Goal: Information Seeking & Learning: Learn about a topic

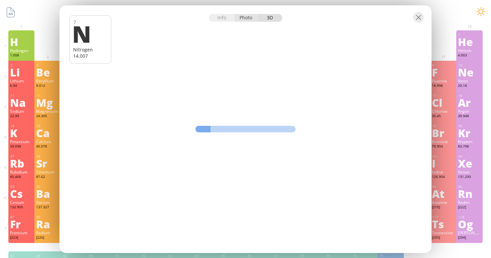
click at [251, 18] on div "Photo" at bounding box center [246, 18] width 24 height 8
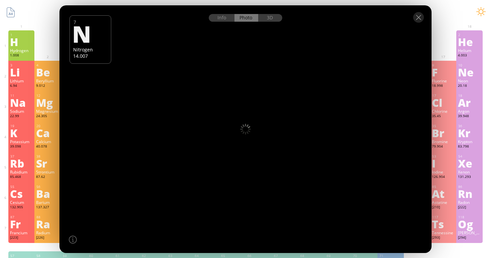
drag, startPoint x: 244, startPoint y: 102, endPoint x: 281, endPoint y: 99, distance: 37.1
click at [281, 99] on div at bounding box center [244, 129] width 375 height 250
drag, startPoint x: 270, startPoint y: 19, endPoint x: 154, endPoint y: 126, distance: 158.0
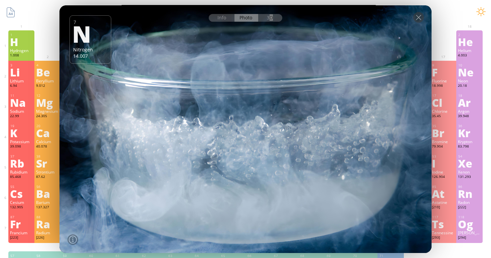
click at [154, 126] on div at bounding box center [244, 129] width 375 height 250
click at [263, 16] on div "3D" at bounding box center [270, 18] width 24 height 8
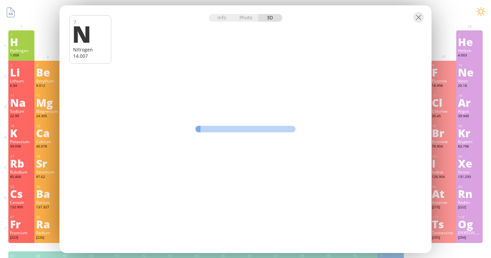
click at [427, 20] on div at bounding box center [245, 16] width 372 height 23
click at [419, 20] on div at bounding box center [418, 17] width 11 height 11
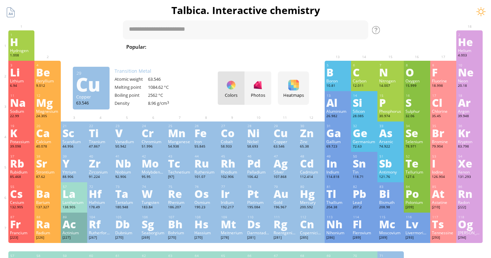
click at [283, 144] on div "Copper" at bounding box center [284, 141] width 23 height 5
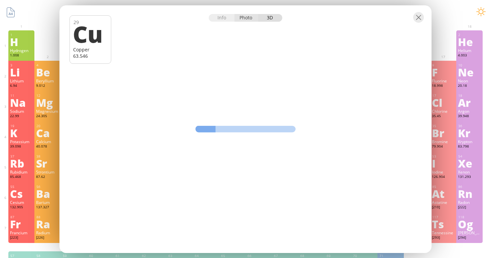
click at [240, 17] on div "Photo" at bounding box center [246, 18] width 24 height 8
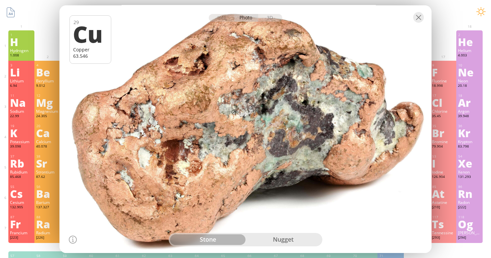
click at [281, 245] on div "stone nugget" at bounding box center [246, 239] width 154 height 13
click at [281, 244] on div "nugget" at bounding box center [282, 239] width 75 height 11
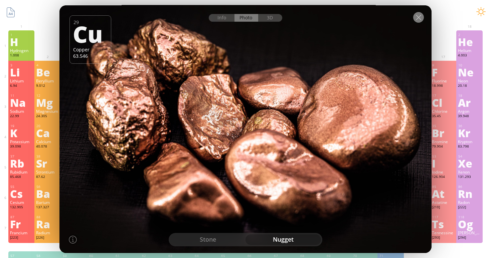
click at [417, 21] on div at bounding box center [418, 17] width 11 height 11
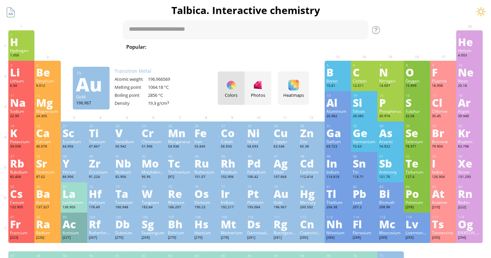
click at [289, 208] on div "196.967" at bounding box center [284, 207] width 23 height 5
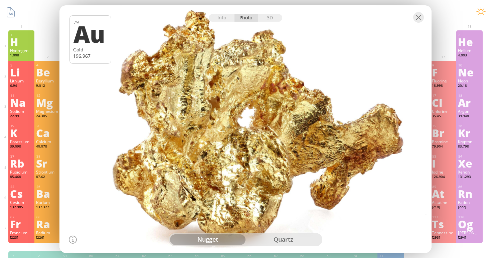
click at [259, 237] on div "quartz" at bounding box center [282, 239] width 75 height 11
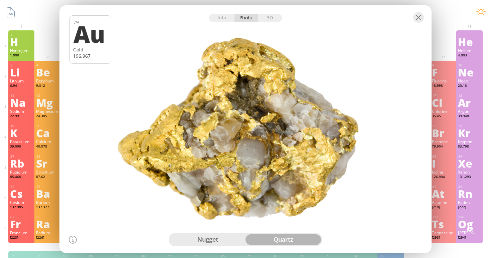
click at [230, 237] on div "nugget" at bounding box center [207, 239] width 75 height 11
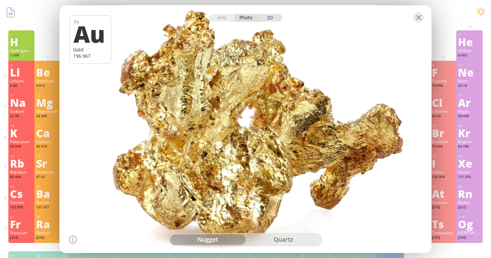
click at [265, 17] on div "3D" at bounding box center [270, 18] width 24 height 8
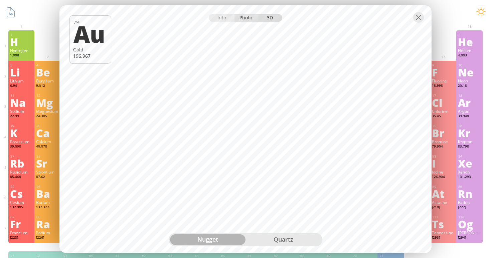
click at [246, 19] on div "Photo" at bounding box center [246, 18] width 24 height 8
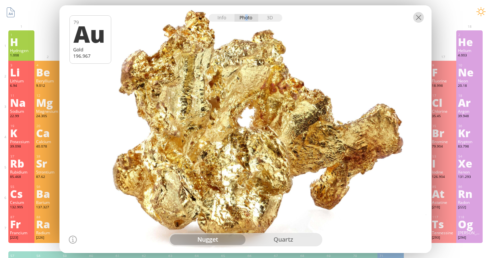
click at [418, 19] on div at bounding box center [418, 17] width 11 height 11
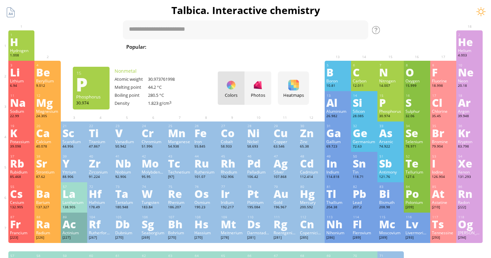
scroll to position [13, 0]
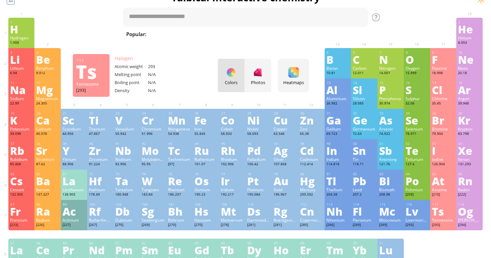
click at [453, 210] on div "Ts" at bounding box center [443, 211] width 23 height 11
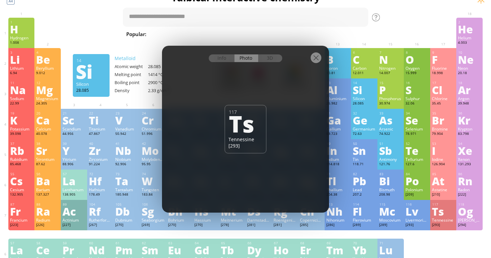
click at [319, 62] on div at bounding box center [315, 57] width 11 height 11
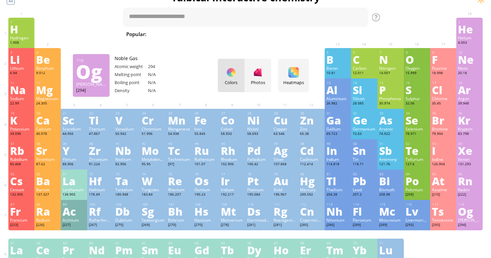
click at [465, 214] on div "Og" at bounding box center [469, 211] width 23 height 11
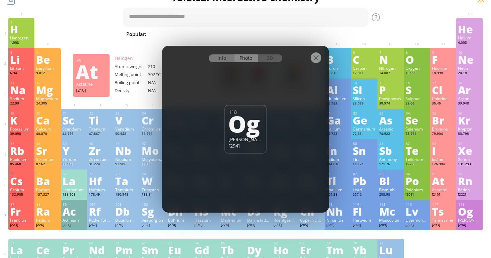
click at [221, 59] on div "Info" at bounding box center [222, 58] width 26 height 8
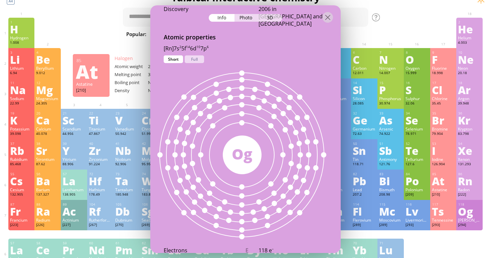
scroll to position [341, 0]
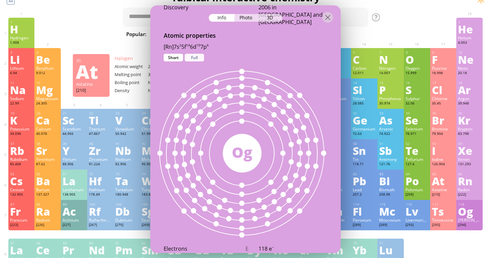
click at [194, 55] on div "Full" at bounding box center [194, 58] width 19 height 8
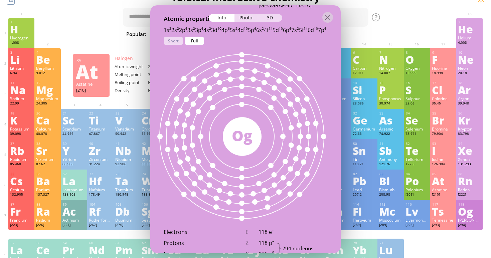
drag, startPoint x: 233, startPoint y: 143, endPoint x: 235, endPoint y: 111, distance: 32.1
click at [236, 111] on div "294 Og" at bounding box center [242, 137] width 184 height 184
click at [173, 38] on div "Short" at bounding box center [173, 41] width 19 height 8
click at [194, 42] on div "Full" at bounding box center [194, 41] width 19 height 8
click at [179, 42] on div "Short" at bounding box center [173, 41] width 19 height 8
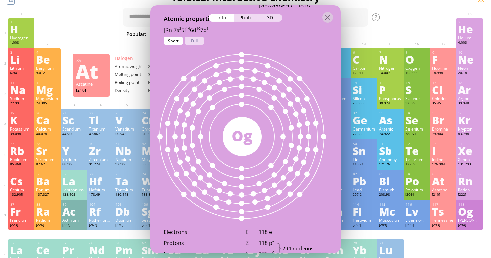
drag, startPoint x: 193, startPoint y: 41, endPoint x: 193, endPoint y: 69, distance: 28.0
click at [193, 41] on div "Full" at bounding box center [194, 41] width 19 height 8
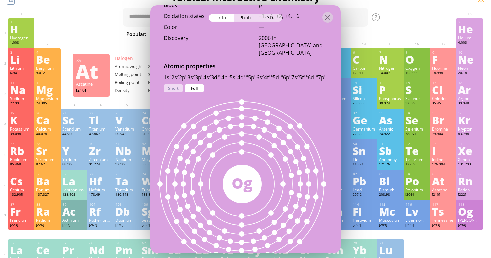
scroll to position [281, 0]
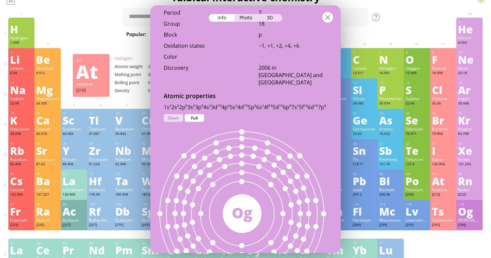
click at [328, 17] on div at bounding box center [327, 17] width 11 height 11
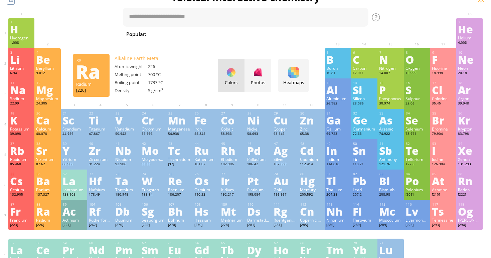
click at [45, 215] on div "Ra" at bounding box center [47, 211] width 23 height 11
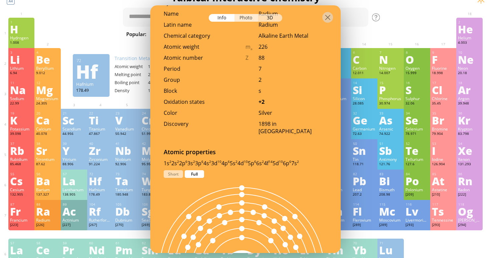
click at [247, 19] on div "Photo" at bounding box center [246, 18] width 24 height 8
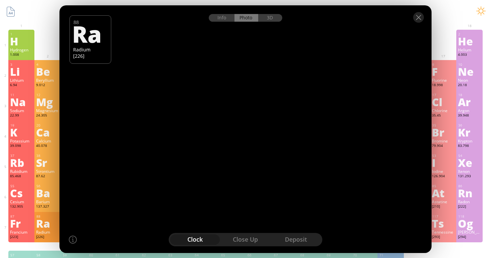
scroll to position [1, 0]
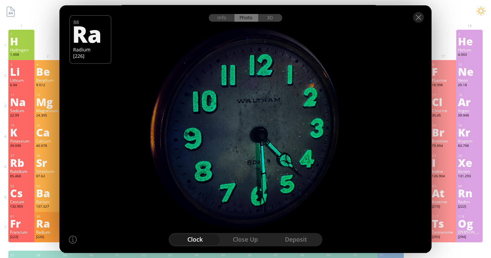
click at [251, 241] on div "close up" at bounding box center [245, 239] width 50 height 11
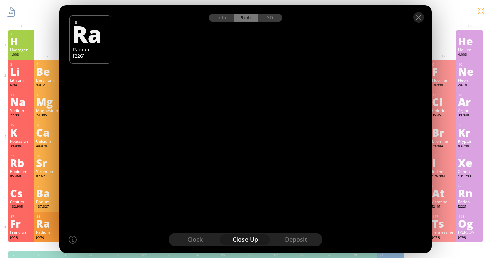
click at [289, 240] on div "deposit" at bounding box center [295, 239] width 50 height 11
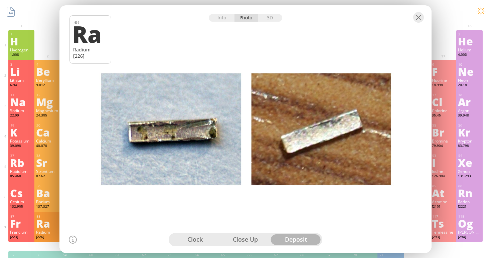
click at [196, 238] on div "clock" at bounding box center [195, 239] width 50 height 11
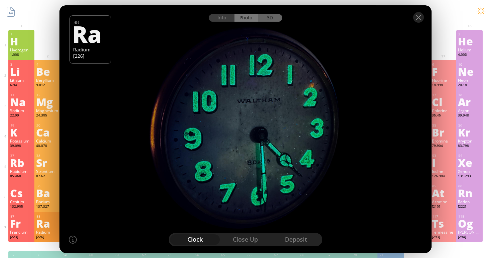
click at [267, 17] on div "3D" at bounding box center [270, 18] width 24 height 8
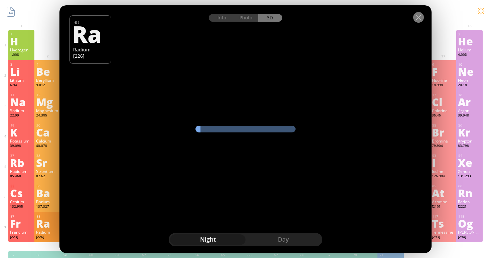
click at [420, 19] on div at bounding box center [418, 17] width 11 height 11
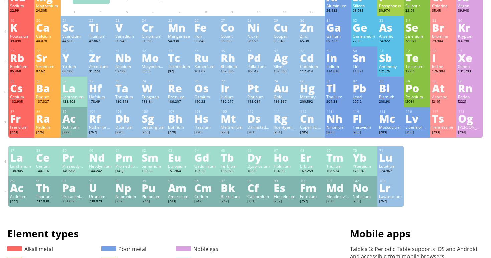
scroll to position [108, 0]
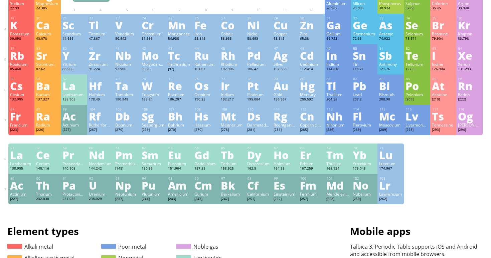
click at [150, 191] on div "Pu" at bounding box center [153, 185] width 23 height 11
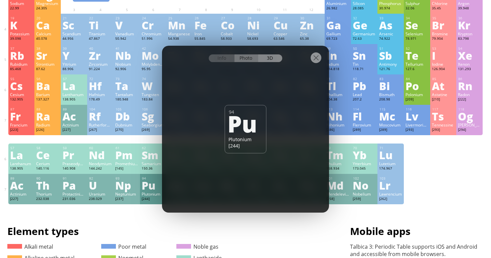
click at [250, 58] on div "Photo" at bounding box center [246, 58] width 24 height 8
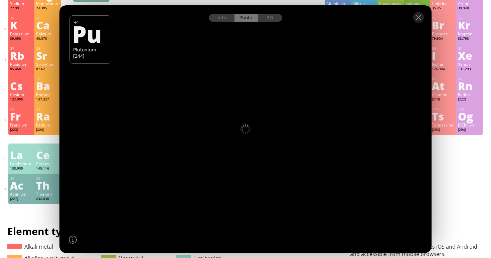
click at [73, 239] on div at bounding box center [73, 240] width 8 height 8
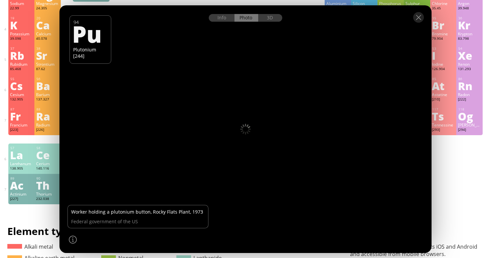
click at [81, 195] on div at bounding box center [244, 129] width 375 height 250
click at [77, 237] on div at bounding box center [72, 239] width 11 height 11
click at [217, 186] on div at bounding box center [244, 129] width 375 height 250
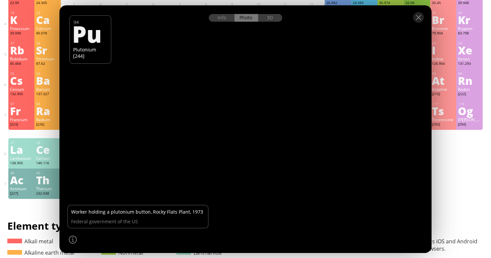
scroll to position [113, 0]
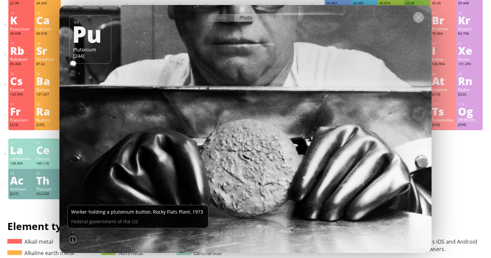
click at [418, 16] on div at bounding box center [418, 17] width 11 height 11
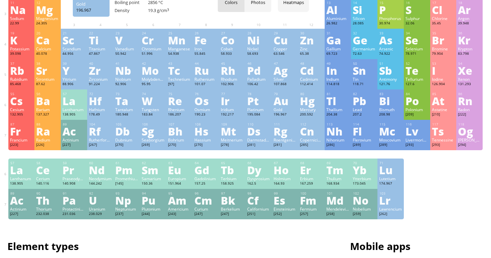
scroll to position [93, 0]
click at [444, 52] on div "79.904" at bounding box center [443, 53] width 23 height 5
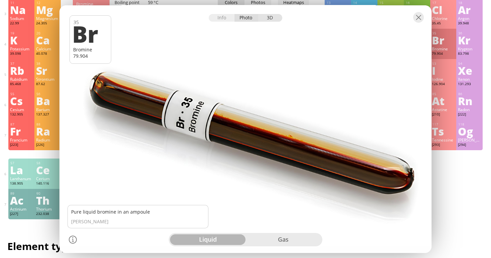
click at [268, 17] on div "3D" at bounding box center [270, 18] width 24 height 8
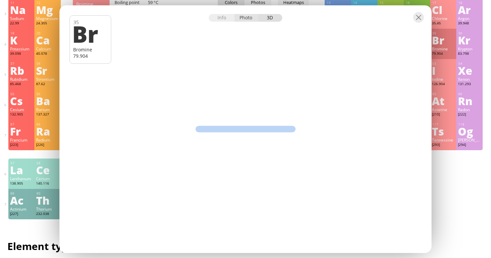
click at [242, 18] on div "Photo" at bounding box center [246, 18] width 24 height 8
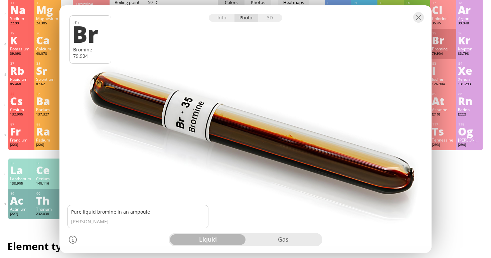
click at [284, 239] on div "gas" at bounding box center [282, 239] width 75 height 11
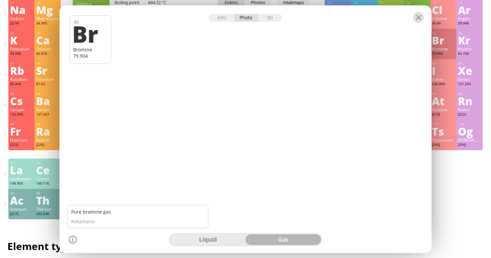
click at [419, 16] on div at bounding box center [418, 17] width 11 height 11
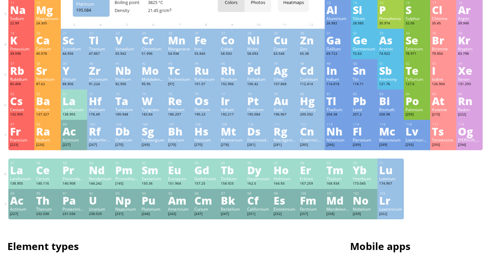
click at [251, 109] on div "Platinum" at bounding box center [258, 109] width 23 height 5
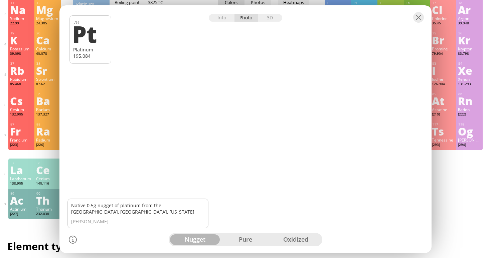
click at [246, 242] on div "pure" at bounding box center [245, 239] width 50 height 11
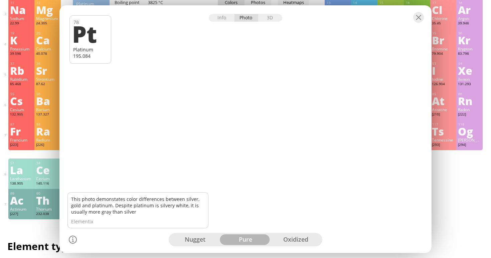
click at [293, 240] on div "oxidized" at bounding box center [295, 239] width 50 height 11
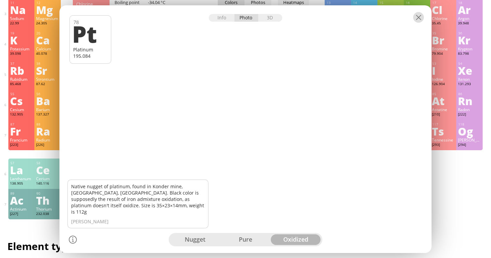
click at [417, 18] on div at bounding box center [418, 17] width 11 height 11
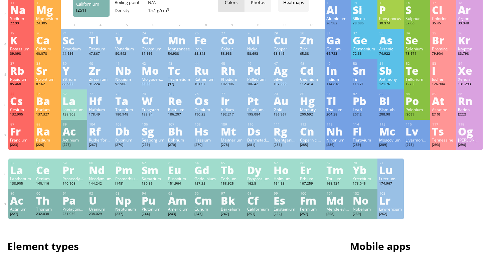
click at [256, 205] on div "Cf" at bounding box center [258, 200] width 23 height 11
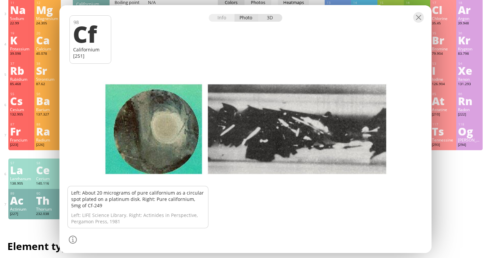
click at [267, 19] on div "3D" at bounding box center [270, 18] width 24 height 8
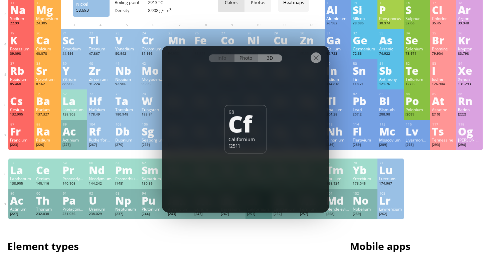
click at [248, 58] on div "Photo" at bounding box center [246, 58] width 24 height 8
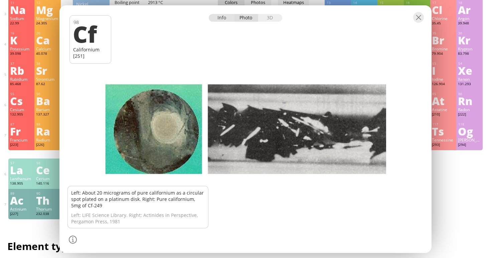
click at [228, 19] on div "Info" at bounding box center [222, 18] width 26 height 8
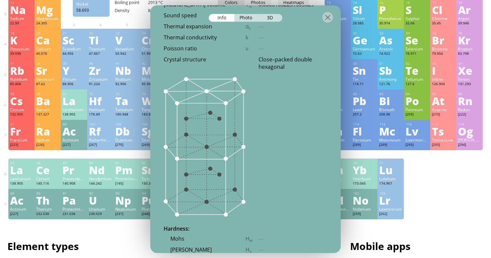
scroll to position [987, 0]
click at [329, 15] on div at bounding box center [327, 17] width 11 height 11
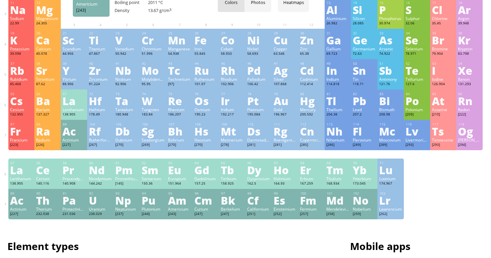
click at [182, 206] on div "Am" at bounding box center [179, 200] width 23 height 11
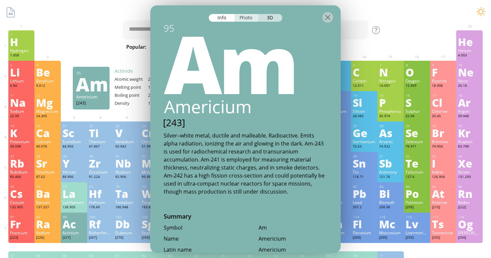
scroll to position [0, 0]
click at [248, 16] on div "Photo" at bounding box center [246, 18] width 24 height 8
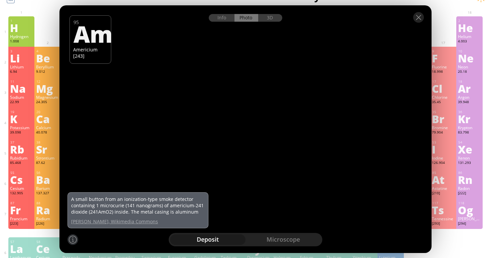
scroll to position [18, 0]
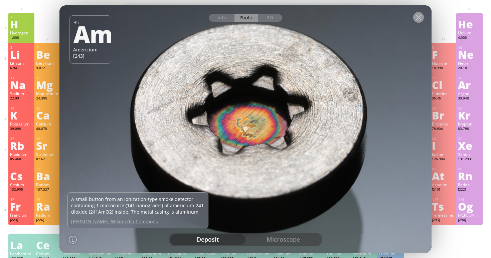
click at [417, 18] on div at bounding box center [418, 17] width 11 height 11
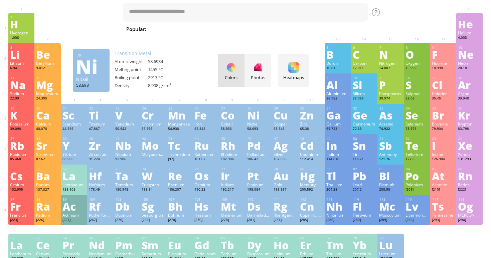
click at [248, 119] on div "Ni" at bounding box center [258, 115] width 23 height 11
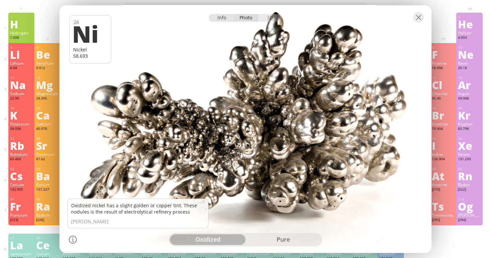
click at [222, 21] on div "Info" at bounding box center [222, 18] width 26 height 8
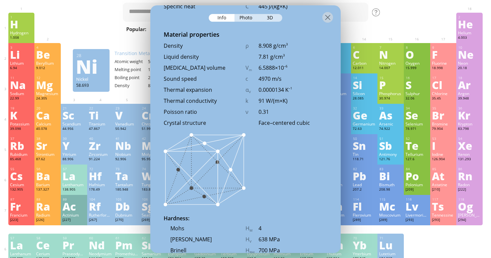
scroll to position [874, 0]
click at [325, 16] on div at bounding box center [327, 17] width 11 height 11
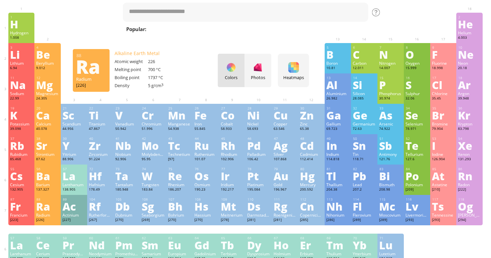
click at [38, 210] on div "Ra" at bounding box center [47, 206] width 23 height 11
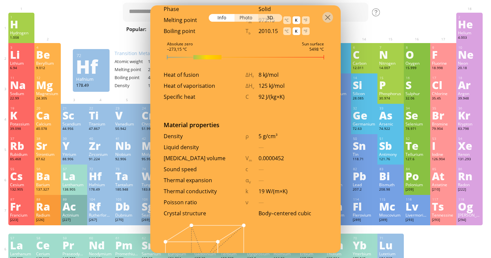
click at [249, 17] on div "Photo" at bounding box center [246, 18] width 24 height 8
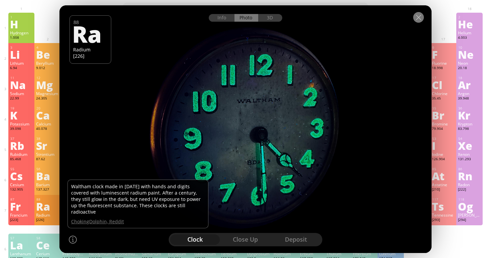
click at [419, 18] on div at bounding box center [418, 17] width 11 height 11
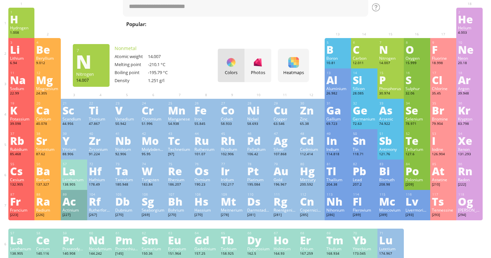
scroll to position [29, 0]
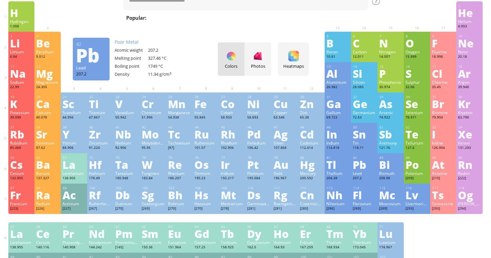
click at [364, 159] on div "Pb" at bounding box center [363, 164] width 23 height 11
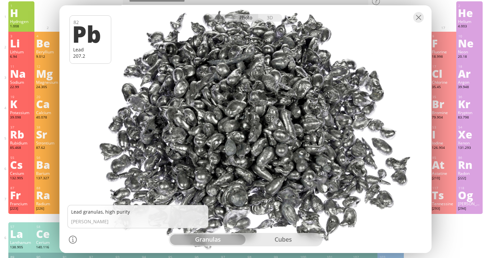
click at [286, 245] on div "granulas cubes" at bounding box center [246, 239] width 154 height 13
click at [286, 240] on div "cubes" at bounding box center [282, 239] width 75 height 11
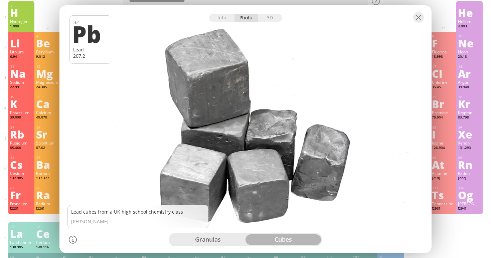
click at [208, 237] on div "granulas" at bounding box center [207, 239] width 75 height 11
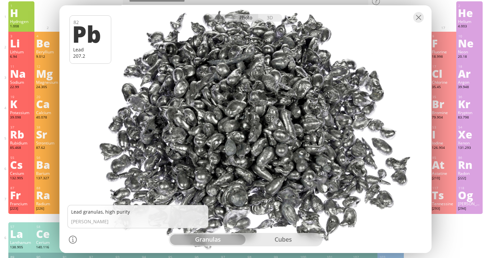
click at [250, 18] on div "Info Photo 3D" at bounding box center [245, 18] width 73 height 8
click at [270, 20] on div "3D" at bounding box center [270, 18] width 24 height 8
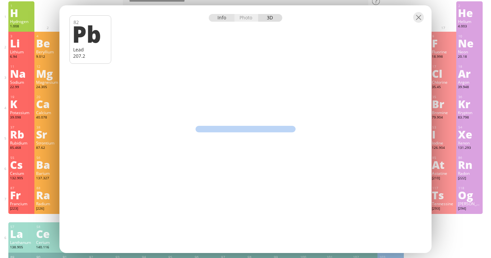
click at [221, 18] on div "Info" at bounding box center [222, 18] width 26 height 8
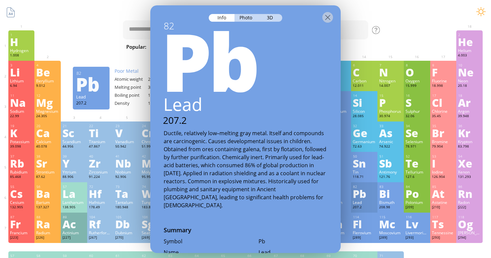
scroll to position [3, 0]
click at [329, 16] on div at bounding box center [327, 17] width 11 height 11
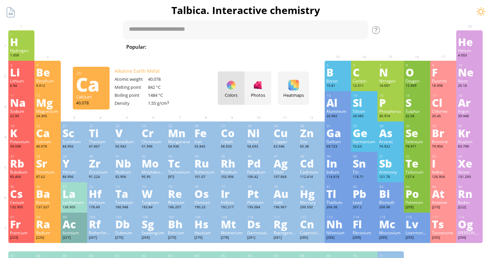
click at [50, 137] on div "Ca" at bounding box center [47, 132] width 23 height 11
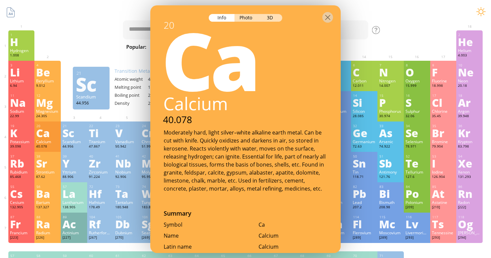
click at [249, 23] on div at bounding box center [245, 16] width 190 height 23
click at [249, 19] on div "Photo" at bounding box center [246, 18] width 24 height 8
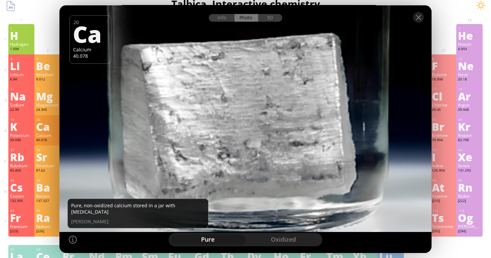
scroll to position [4, 0]
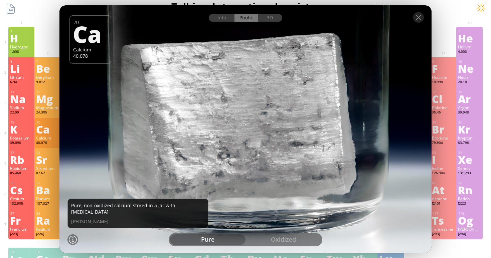
click at [270, 238] on div "oxidized" at bounding box center [282, 239] width 75 height 11
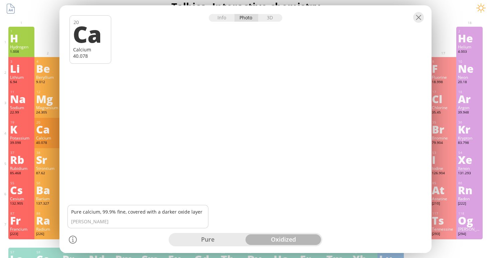
click at [218, 241] on div "pure" at bounding box center [207, 239] width 75 height 11
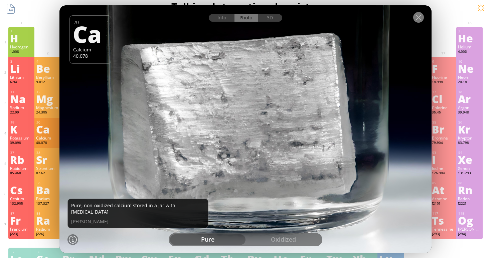
click at [418, 18] on div at bounding box center [418, 17] width 11 height 11
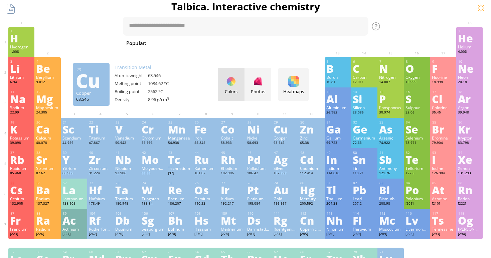
click at [314, 139] on div "Zinc" at bounding box center [311, 137] width 23 height 5
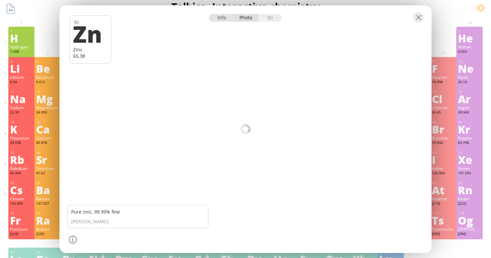
click at [223, 14] on div "Info" at bounding box center [222, 18] width 26 height 8
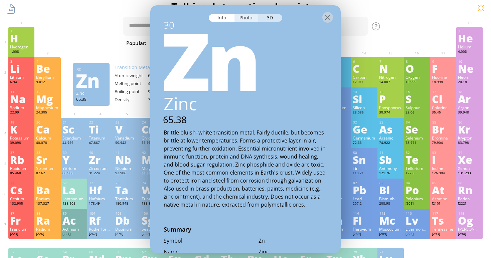
click at [239, 15] on div "Photo" at bounding box center [246, 18] width 24 height 8
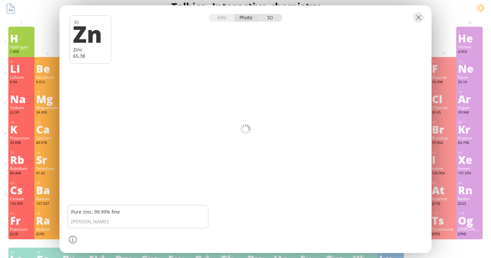
click at [272, 18] on div "3D" at bounding box center [270, 18] width 24 height 8
click at [240, 16] on div "Photo" at bounding box center [246, 18] width 24 height 8
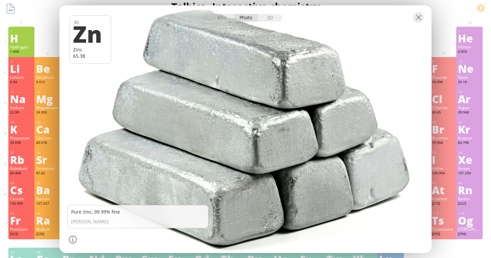
drag, startPoint x: 273, startPoint y: 103, endPoint x: 317, endPoint y: 103, distance: 43.7
click at [318, 103] on div at bounding box center [244, 129] width 375 height 250
click at [416, 18] on div at bounding box center [418, 17] width 11 height 11
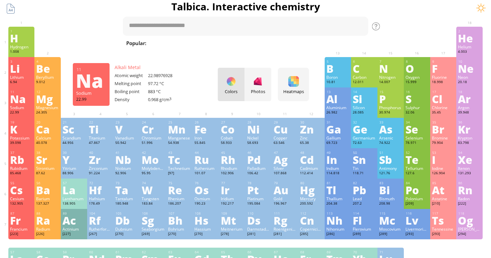
click at [23, 111] on div "22.99" at bounding box center [21, 112] width 23 height 5
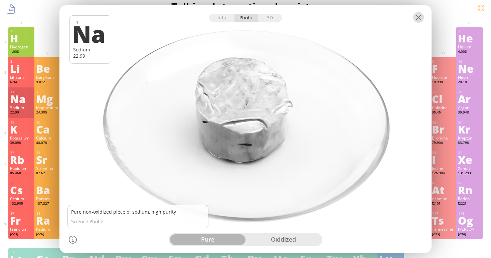
click at [418, 17] on div at bounding box center [418, 17] width 11 height 11
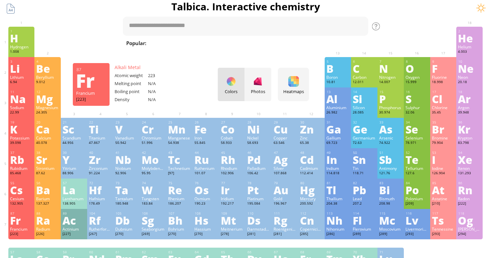
click at [23, 232] on div "[223]" at bounding box center [21, 234] width 23 height 5
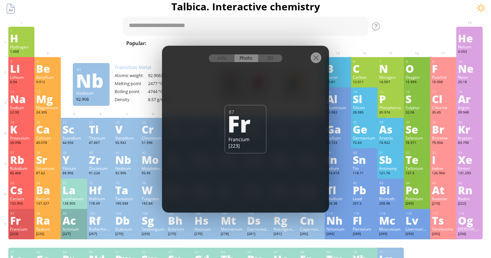
click at [275, 54] on div "3D" at bounding box center [270, 58] width 24 height 8
click at [228, 59] on div "Info" at bounding box center [222, 58] width 26 height 8
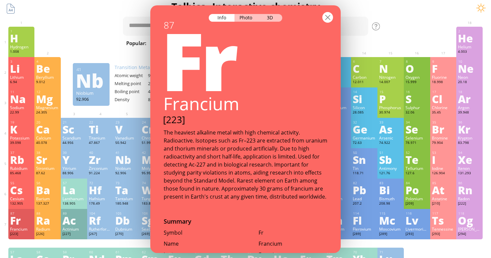
click at [329, 16] on div at bounding box center [327, 17] width 11 height 11
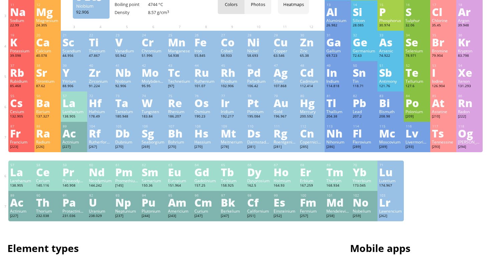
scroll to position [97, 0]
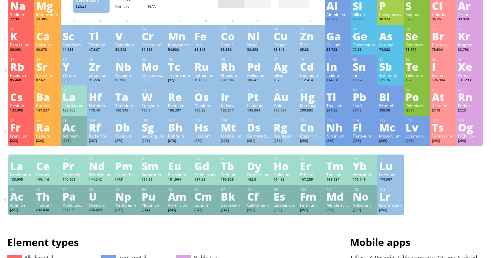
click at [382, 205] on div "Lawrencium" at bounding box center [390, 204] width 23 height 5
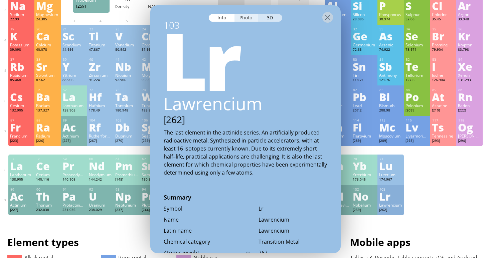
click at [245, 20] on div "Photo" at bounding box center [246, 18] width 24 height 8
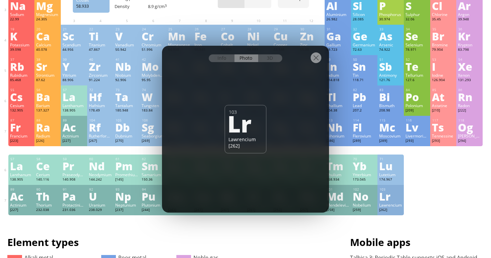
click at [222, 53] on div at bounding box center [245, 57] width 167 height 23
click at [222, 57] on div "Info" at bounding box center [222, 58] width 26 height 8
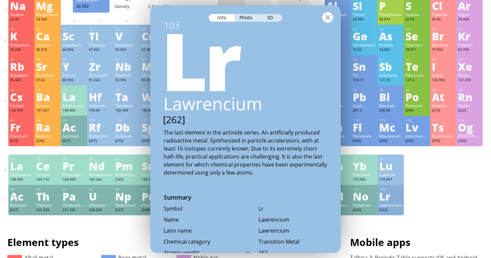
click at [329, 15] on div at bounding box center [327, 17] width 11 height 11
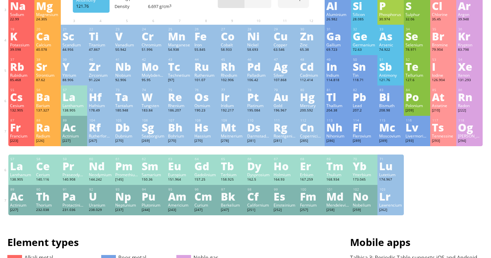
click at [385, 82] on div "121.76" at bounding box center [390, 80] width 23 height 5
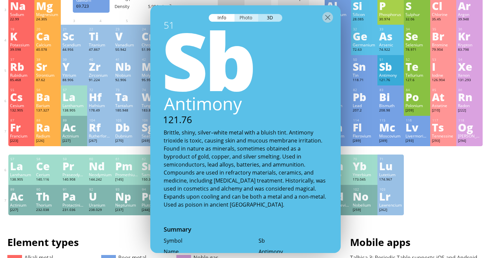
click at [248, 17] on div "Photo" at bounding box center [246, 18] width 24 height 8
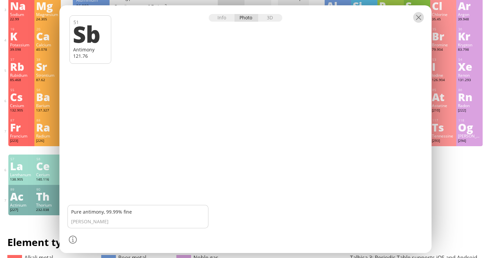
click at [414, 18] on div at bounding box center [418, 17] width 11 height 11
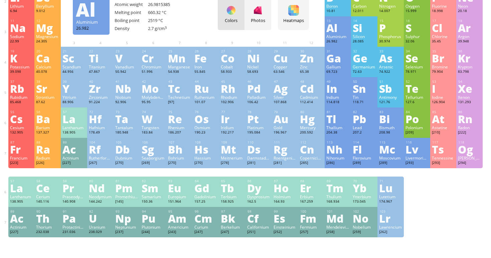
scroll to position [58, 0]
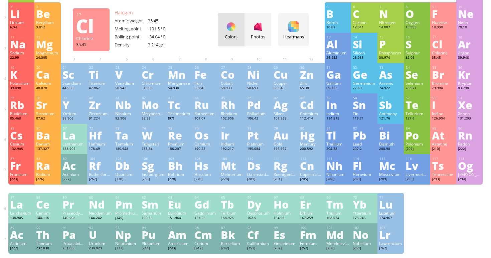
click at [447, 48] on div "Cl" at bounding box center [443, 44] width 23 height 11
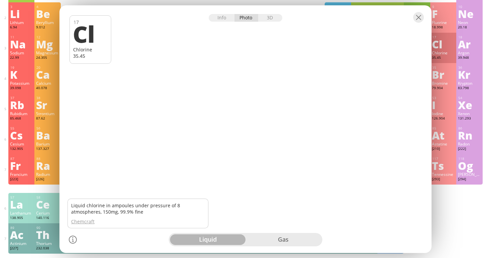
click at [290, 241] on div "gas" at bounding box center [282, 239] width 75 height 11
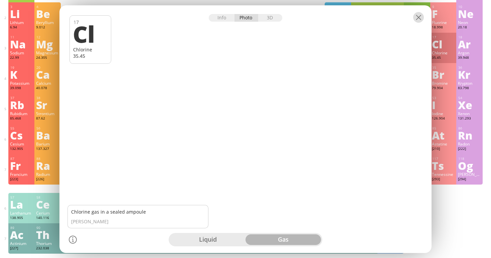
click at [415, 16] on div at bounding box center [418, 17] width 11 height 11
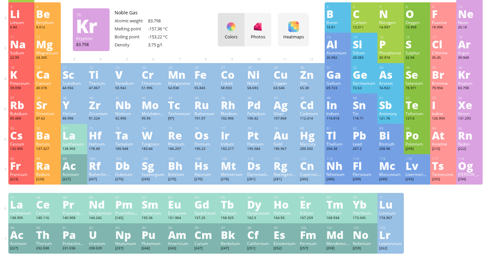
click at [475, 79] on div "Kr" at bounding box center [469, 74] width 23 height 11
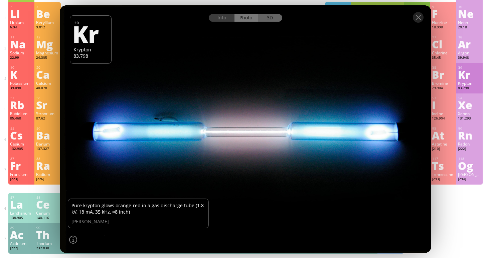
click at [265, 20] on div "3D" at bounding box center [270, 18] width 24 height 8
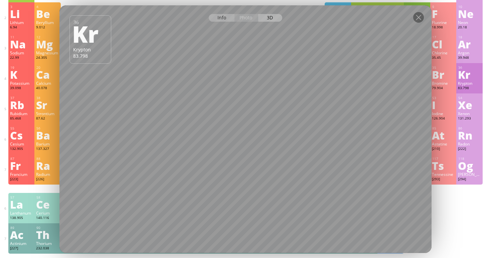
click at [220, 18] on div "Info" at bounding box center [222, 18] width 26 height 8
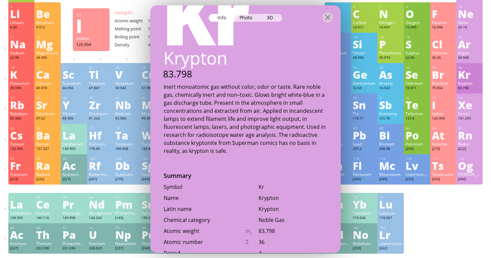
scroll to position [53, 0]
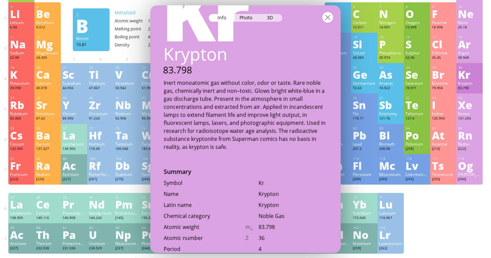
click at [331, 20] on div at bounding box center [327, 17] width 11 height 11
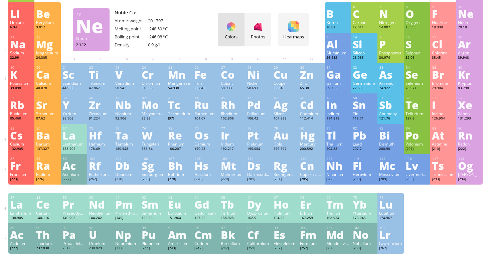
click at [470, 27] on div "20.18" at bounding box center [469, 27] width 23 height 5
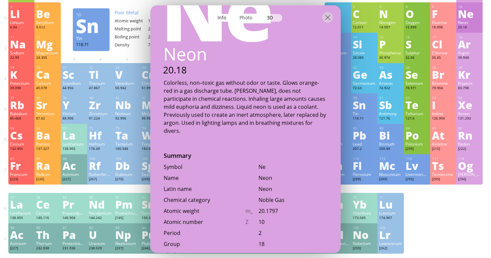
click at [252, 17] on div "Photo" at bounding box center [246, 18] width 24 height 8
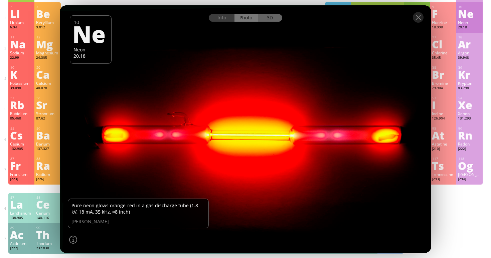
click at [272, 20] on div "3D" at bounding box center [270, 18] width 24 height 8
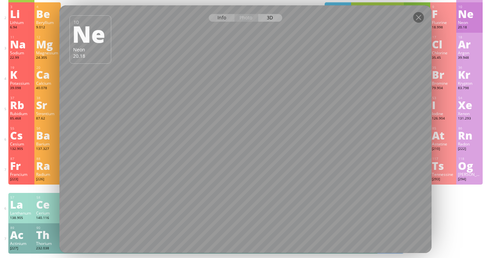
click at [221, 19] on div "Info" at bounding box center [222, 18] width 26 height 8
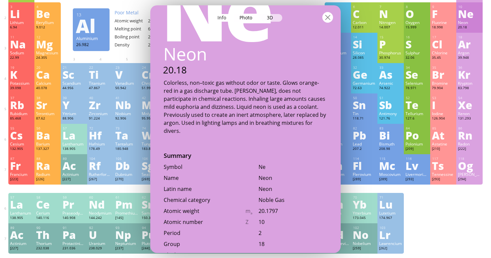
click at [327, 19] on div at bounding box center [327, 17] width 11 height 11
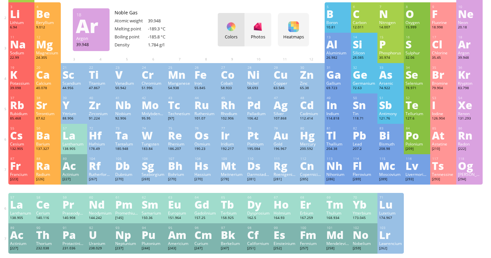
click at [471, 51] on div "Argon" at bounding box center [469, 52] width 23 height 5
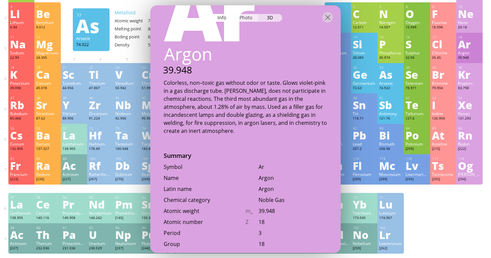
click at [249, 16] on div "Photo" at bounding box center [246, 18] width 24 height 8
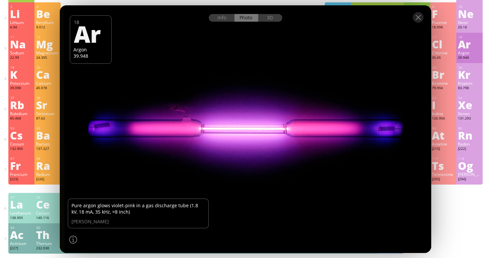
drag, startPoint x: 269, startPoint y: 124, endPoint x: 294, endPoint y: 109, distance: 29.2
click at [294, 109] on div at bounding box center [245, 129] width 375 height 250
click at [270, 17] on div "3D" at bounding box center [270, 18] width 24 height 8
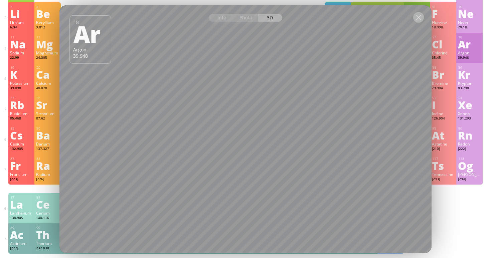
click at [419, 17] on div at bounding box center [418, 17] width 11 height 11
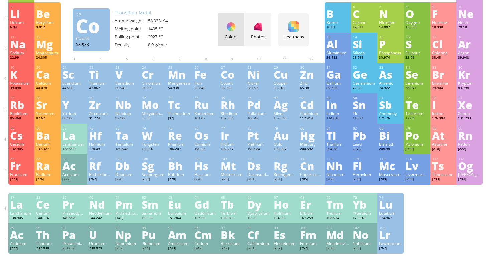
click at [238, 76] on div "Co" at bounding box center [232, 74] width 23 height 11
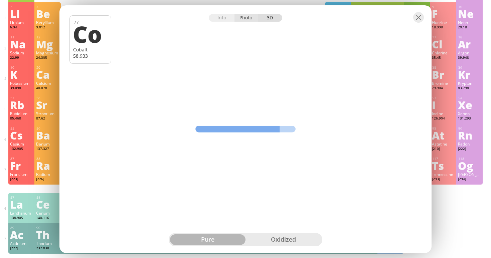
click at [255, 16] on div "Photo" at bounding box center [246, 18] width 24 height 8
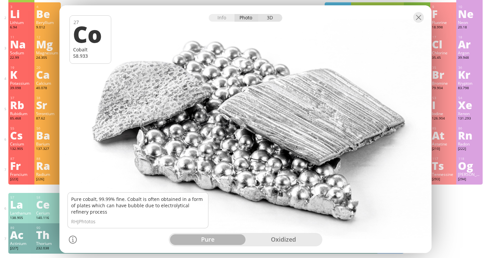
click at [270, 15] on div "3D" at bounding box center [270, 18] width 24 height 8
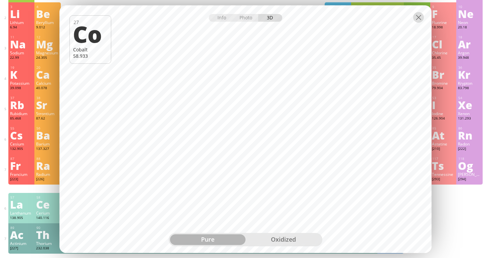
click at [419, 16] on div at bounding box center [418, 17] width 11 height 11
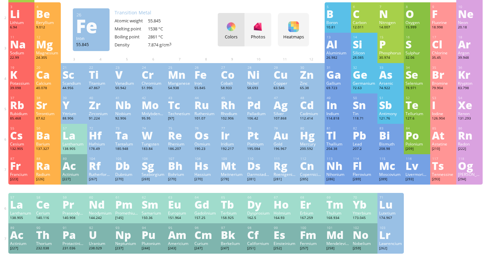
click at [206, 83] on div "Iron" at bounding box center [205, 82] width 23 height 5
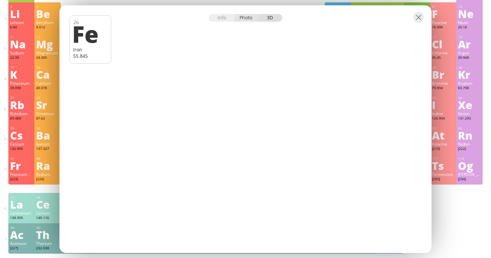
click at [245, 16] on div "Photo" at bounding box center [246, 18] width 24 height 8
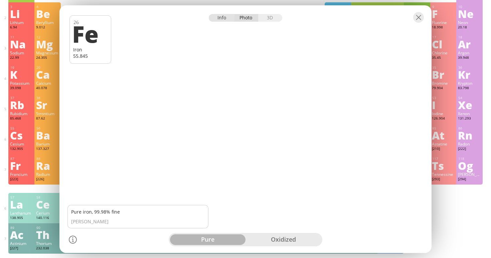
click at [221, 19] on div "Info" at bounding box center [222, 18] width 26 height 8
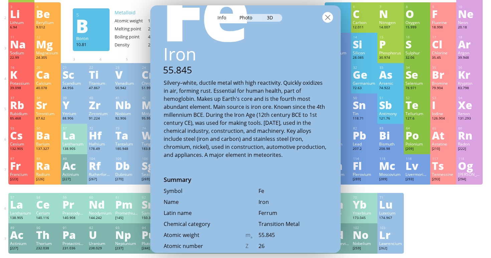
click at [325, 18] on div at bounding box center [327, 17] width 11 height 11
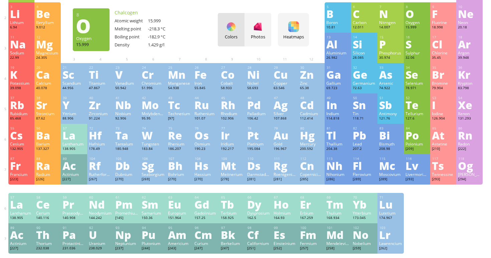
click at [417, 28] on div "15.999" at bounding box center [416, 27] width 23 height 5
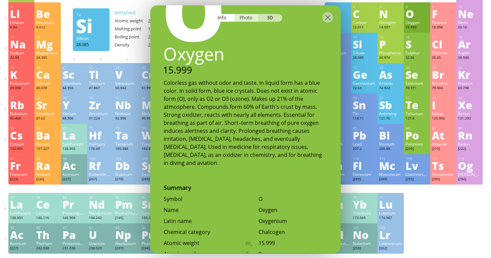
click at [244, 18] on div "Photo" at bounding box center [246, 18] width 24 height 8
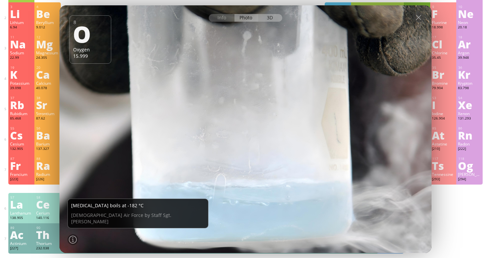
click at [274, 16] on div "3D" at bounding box center [270, 18] width 24 height 8
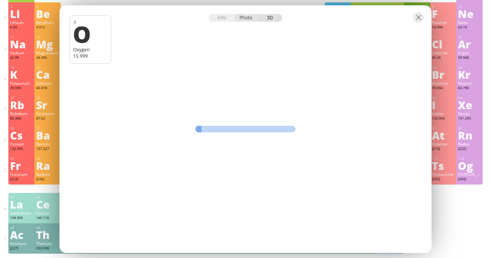
click at [245, 17] on div "Photo" at bounding box center [246, 18] width 24 height 8
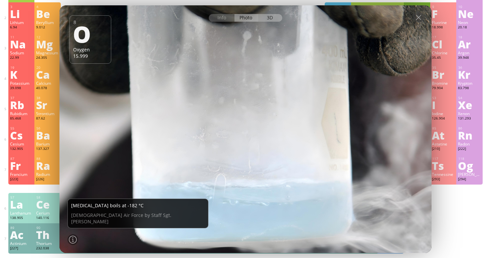
click at [266, 19] on div "3D" at bounding box center [270, 18] width 24 height 8
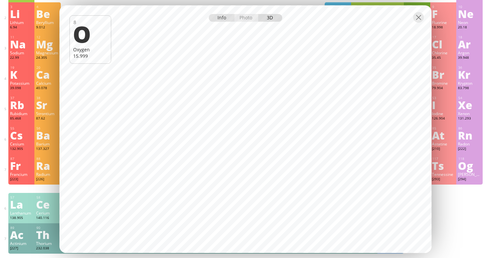
click at [223, 17] on div "Info" at bounding box center [222, 18] width 26 height 8
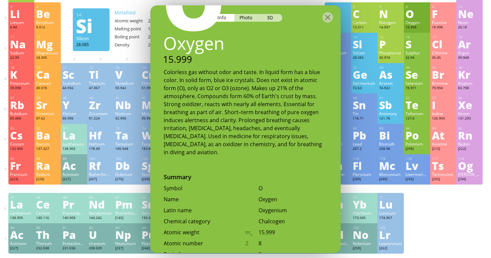
scroll to position [69, 0]
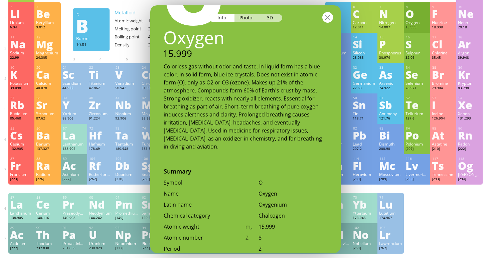
click at [332, 16] on div at bounding box center [327, 17] width 11 height 11
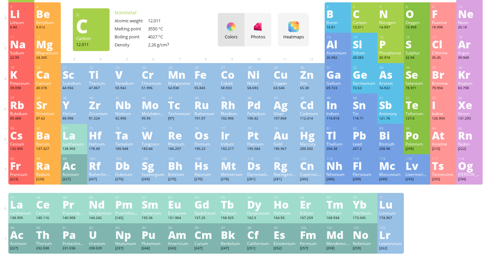
click at [362, 21] on div "Carbon" at bounding box center [363, 22] width 23 height 5
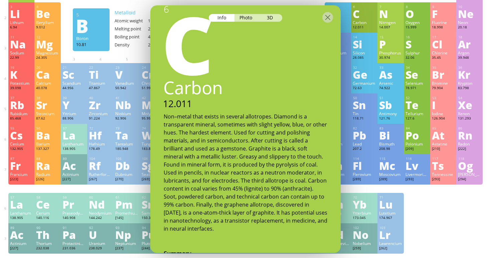
scroll to position [15, 0]
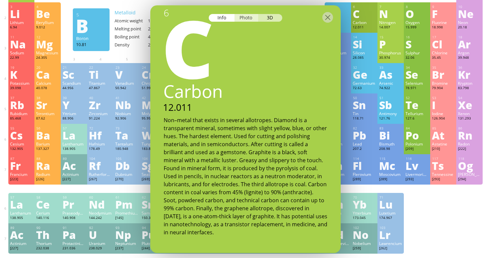
click at [253, 19] on div "Photo" at bounding box center [246, 18] width 24 height 8
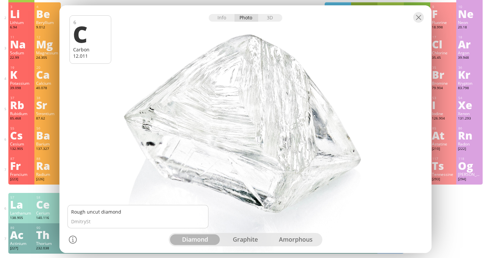
drag, startPoint x: 289, startPoint y: 92, endPoint x: 292, endPoint y: 61, distance: 31.2
click at [292, 61] on div at bounding box center [244, 129] width 375 height 250
click at [260, 235] on div "graphite" at bounding box center [245, 239] width 50 height 11
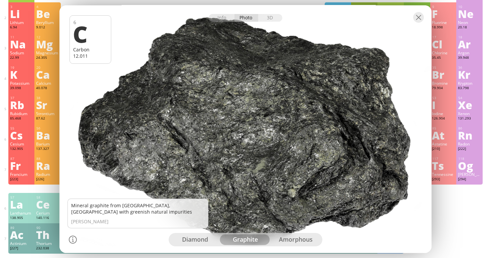
drag, startPoint x: 287, startPoint y: 183, endPoint x: 266, endPoint y: 192, distance: 23.0
click at [265, 193] on div at bounding box center [244, 129] width 375 height 250
click at [290, 242] on div "amorphous" at bounding box center [295, 239] width 50 height 11
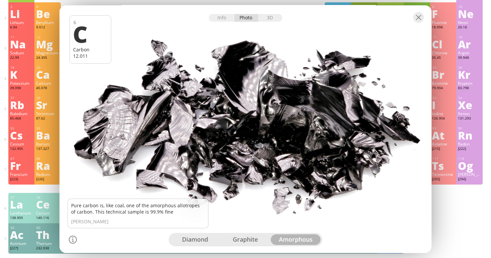
drag, startPoint x: 278, startPoint y: 155, endPoint x: 271, endPoint y: 121, distance: 34.7
click at [271, 121] on div at bounding box center [244, 129] width 375 height 250
click at [271, 17] on div "3D" at bounding box center [270, 18] width 24 height 8
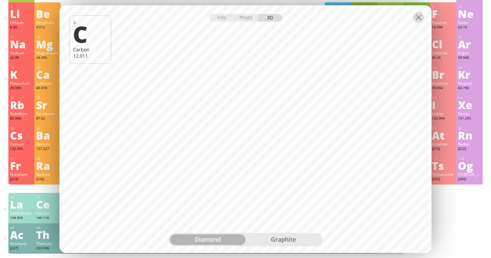
click at [421, 18] on div at bounding box center [418, 17] width 11 height 11
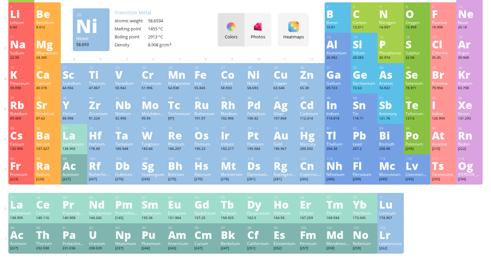
click at [255, 80] on div "Ni" at bounding box center [258, 74] width 23 height 11
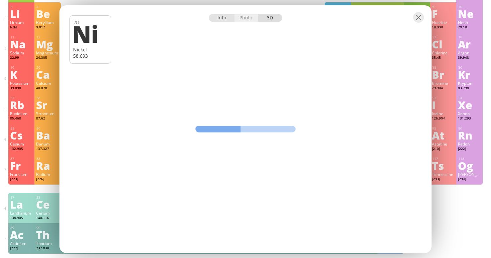
click at [223, 18] on div "Info" at bounding box center [222, 18] width 26 height 8
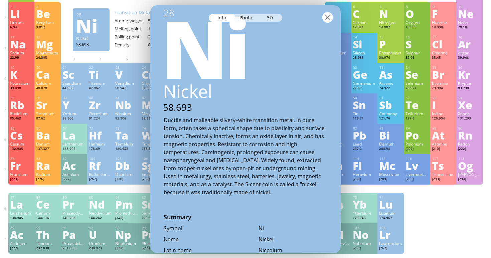
click at [330, 17] on div at bounding box center [327, 17] width 11 height 11
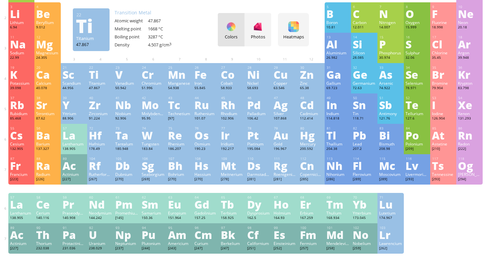
click at [106, 80] on div "22 Ti Titanium 47.867 −2, −1, 0, +1, +2, +3, +4 −2, −1, 0, +1, +2, +3, +4 1668 …" at bounding box center [100, 78] width 26 height 30
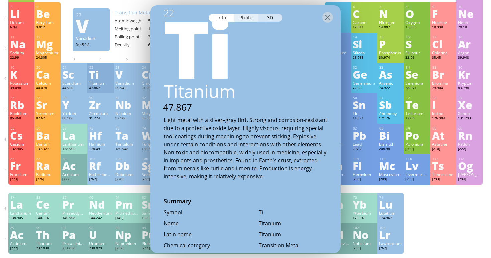
click at [238, 14] on div "Photo" at bounding box center [246, 18] width 24 height 8
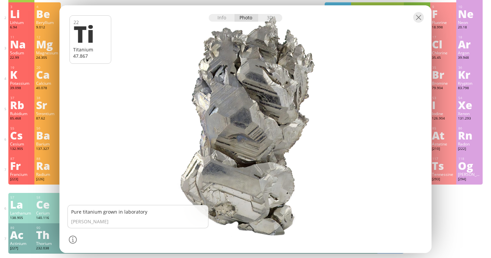
drag, startPoint x: 259, startPoint y: 117, endPoint x: 262, endPoint y: 90, distance: 27.0
click at [262, 90] on div at bounding box center [244, 129] width 375 height 250
click at [273, 18] on div "3D" at bounding box center [270, 18] width 24 height 8
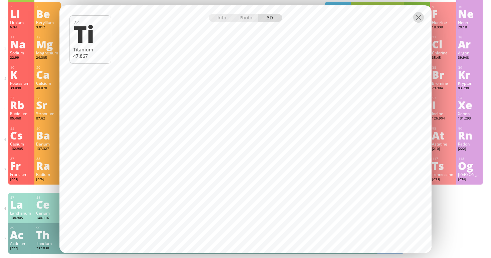
click at [418, 18] on div at bounding box center [418, 17] width 11 height 11
